Goal: Task Accomplishment & Management: Complete application form

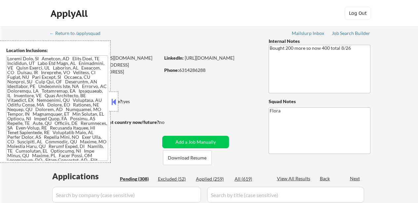
select select ""pending""
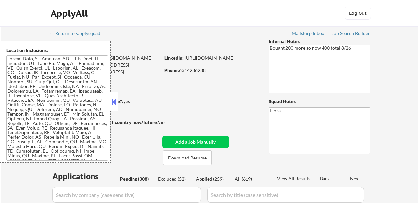
select select ""pending""
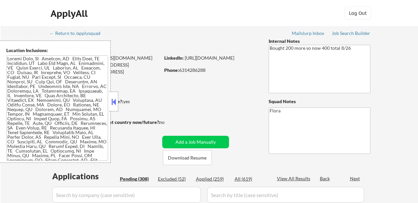
select select ""pending""
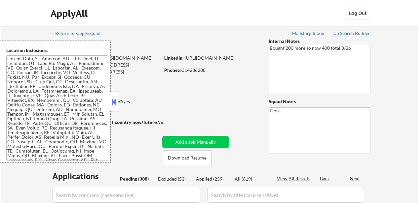
select select ""pending""
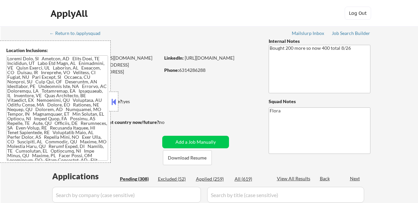
select select ""pending""
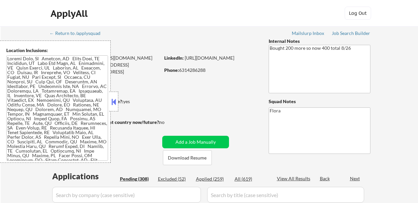
select select ""pending""
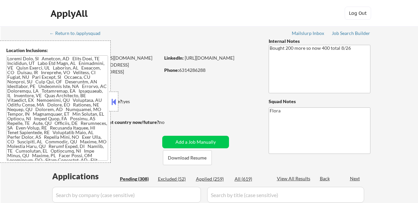
select select ""pending""
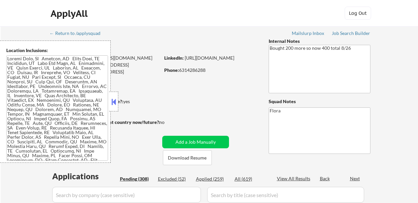
select select ""pending""
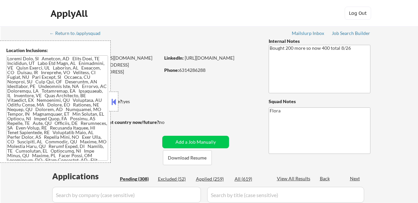
select select ""pending""
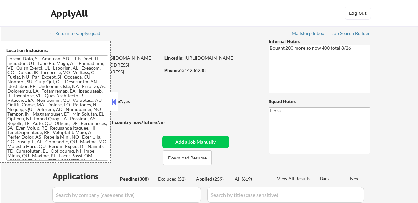
select select ""pending""
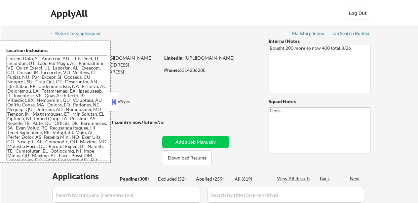
select select ""pending""
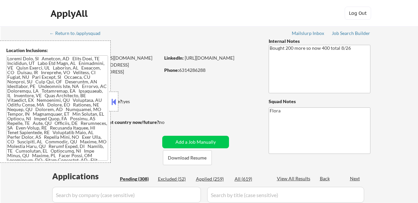
select select ""pending""
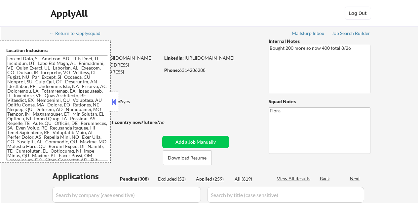
select select ""pending""
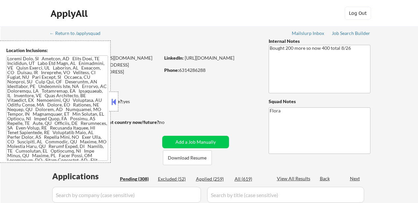
select select ""pending""
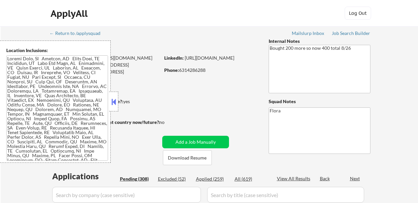
select select ""pending""
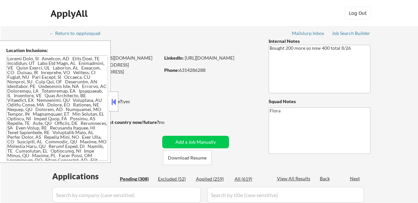
select select ""pending""
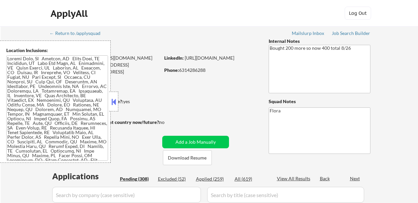
select select ""pending""
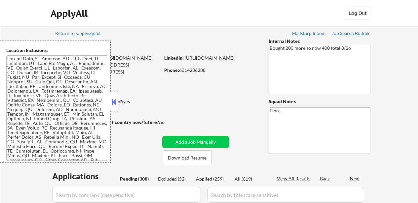
select select ""pending""
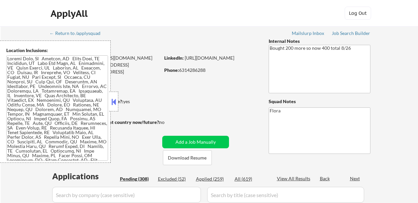
select select ""pending""
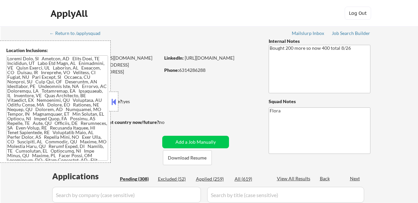
select select ""pending""
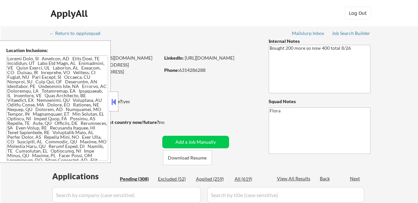
click at [114, 101] on button at bounding box center [113, 102] width 7 height 10
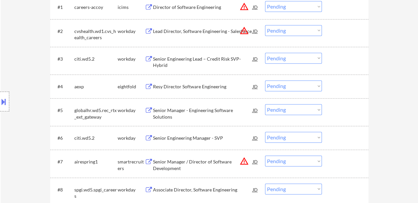
scroll to position [264, 0]
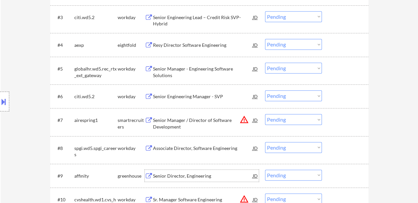
click at [185, 177] on div "Senior Director, Engineering" at bounding box center [203, 176] width 100 height 7
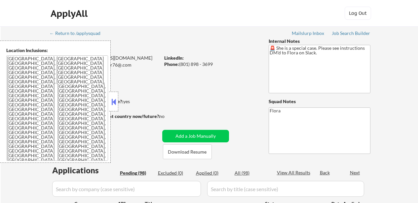
select select ""pending""
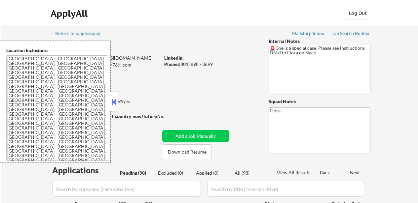
select select ""pending""
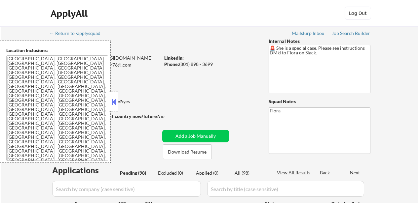
select select ""pending""
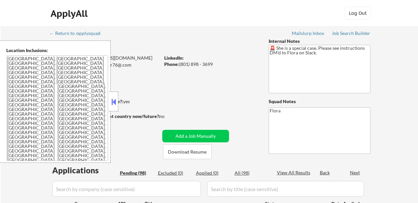
select select ""pending""
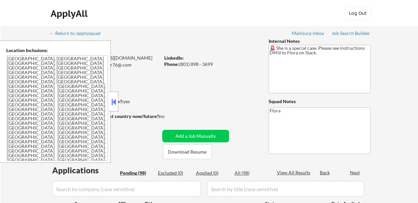
select select ""pending""
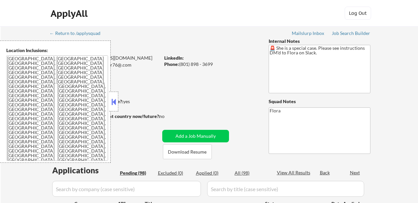
select select ""pending""
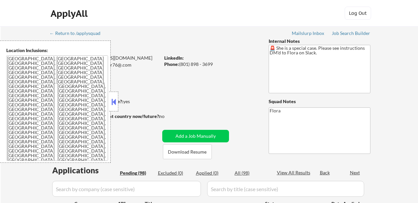
select select ""pending""
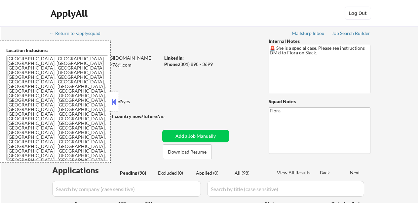
select select ""pending""
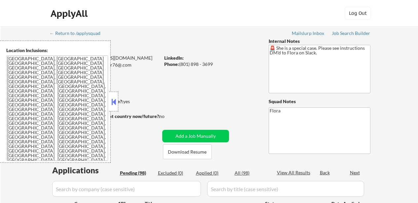
select select ""pending""
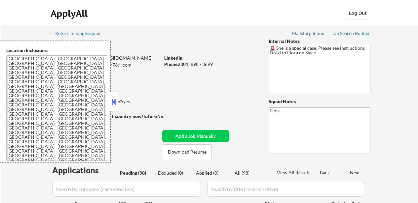
select select ""pending""
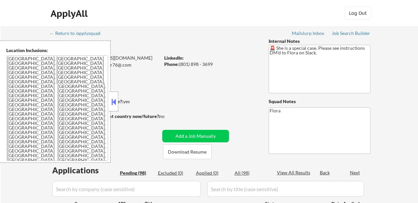
select select ""pending""
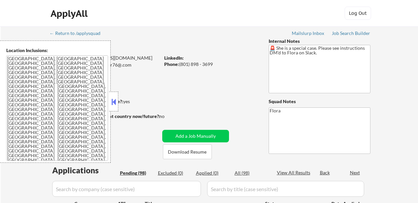
select select ""pending""
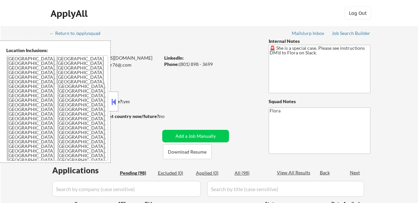
select select ""pending""
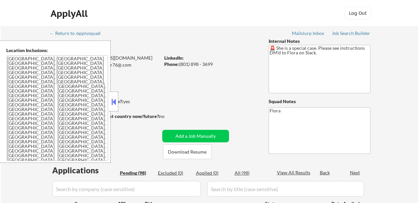
select select ""pending""
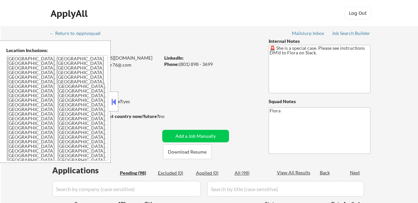
select select ""pending""
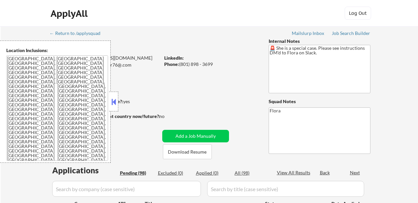
select select ""pending""
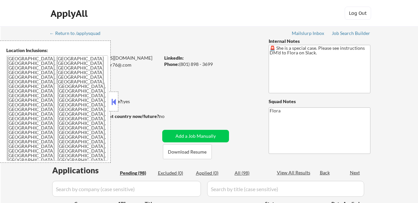
select select ""pending""
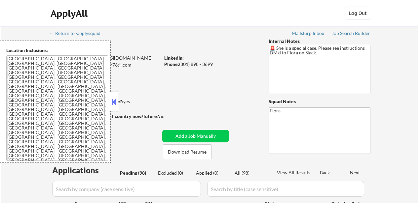
select select ""pending""
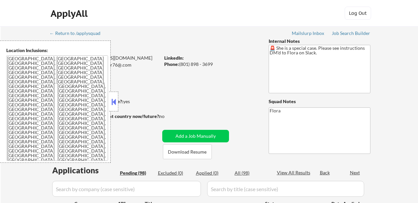
select select ""pending""
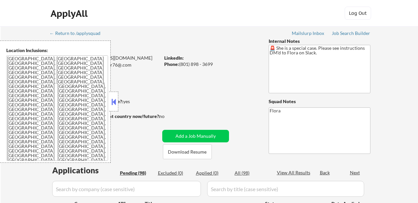
select select ""pending""
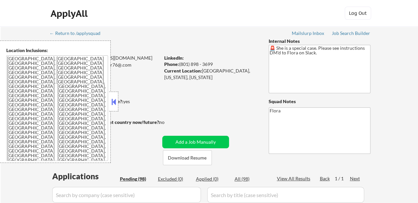
click at [111, 101] on button at bounding box center [113, 102] width 7 height 10
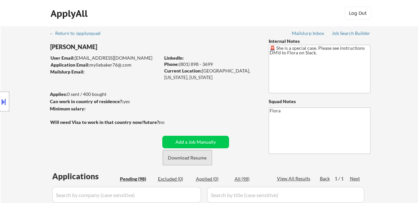
click at [183, 159] on button "Download Resume" at bounding box center [187, 158] width 49 height 15
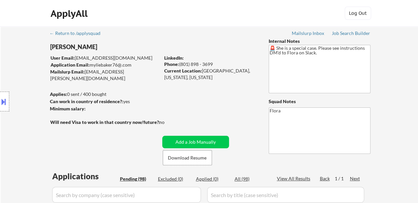
click at [7, 101] on button at bounding box center [3, 101] width 7 height 11
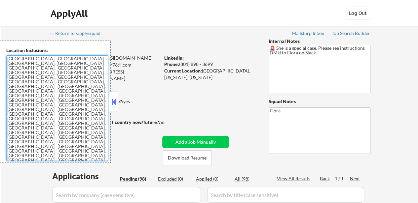
click at [71, 85] on textarea "Santa Monica, CA Venice, CA Marina del Rey, CA Culver City, CA West Los Angeles…" at bounding box center [57, 108] width 102 height 106
click at [113, 99] on button at bounding box center [113, 102] width 7 height 10
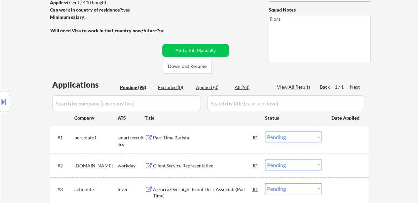
scroll to position [132, 0]
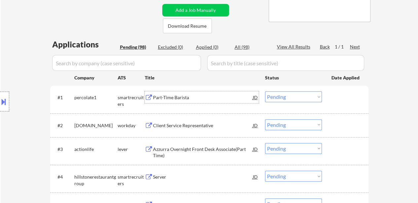
click at [175, 100] on div "Part-Time Barista" at bounding box center [203, 97] width 100 height 7
